Goal: Transaction & Acquisition: Purchase product/service

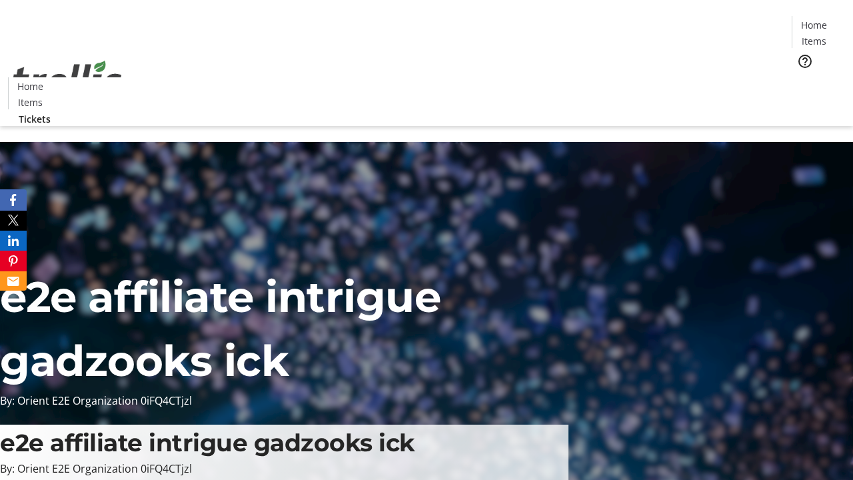
click at [802, 77] on span "Tickets" at bounding box center [818, 84] width 32 height 14
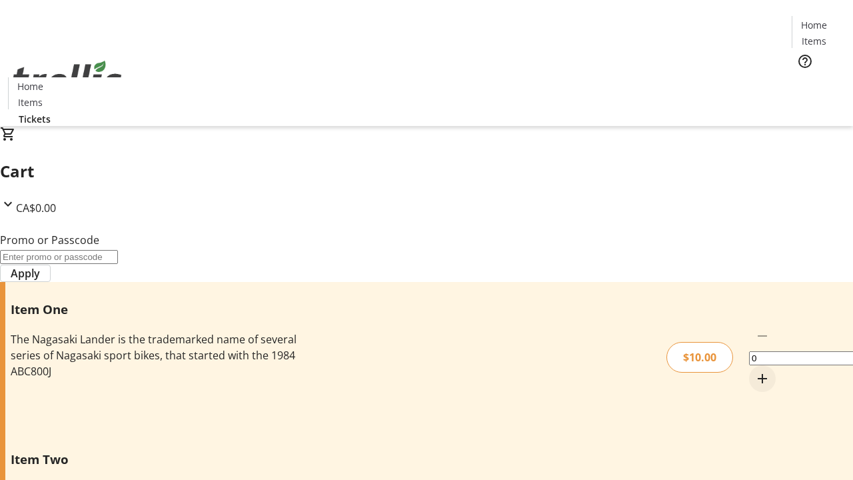
click at [754, 370] on mat-icon "Increment by one" at bounding box center [762, 378] width 16 height 16
type input "1"
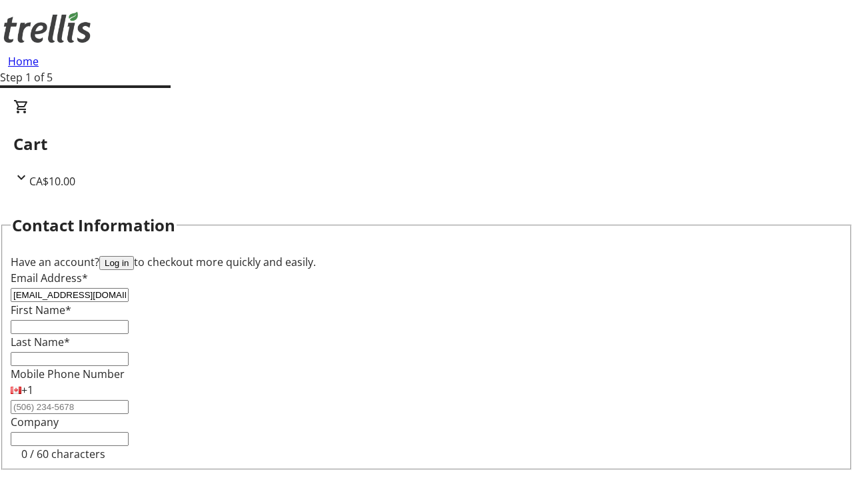
type input "[EMAIL_ADDRESS][DOMAIN_NAME]"
type input "Trystan"
type input "[PERSON_NAME]"
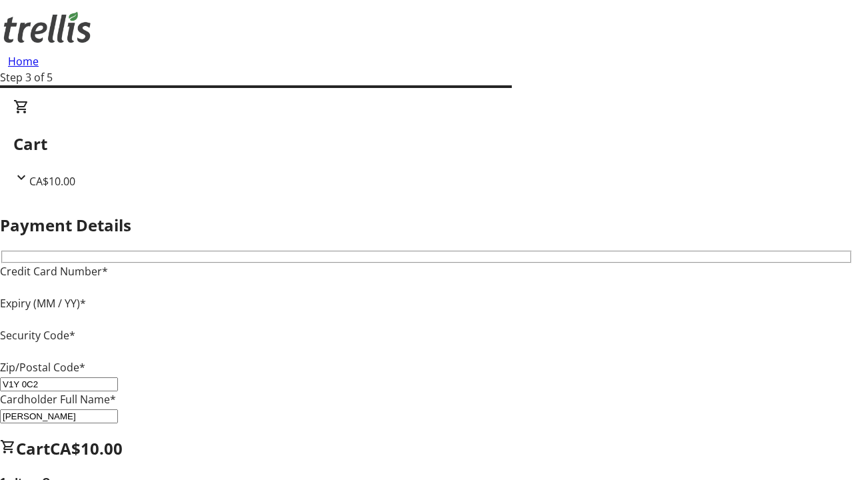
type input "V1Y 0C2"
